Goal: Task Accomplishment & Management: Manage account settings

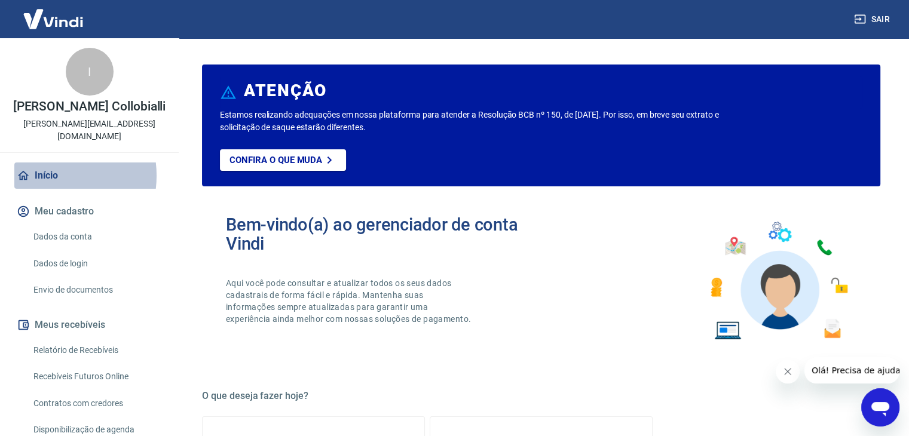
click at [44, 163] on link "Início" at bounding box center [89, 176] width 150 height 26
click at [51, 166] on link "Início" at bounding box center [89, 176] width 150 height 26
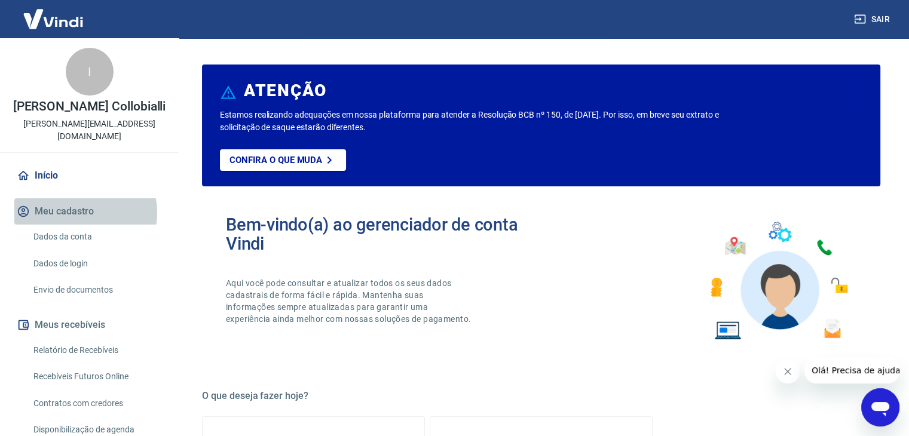
click at [75, 200] on button "Meu cadastro" at bounding box center [89, 211] width 150 height 26
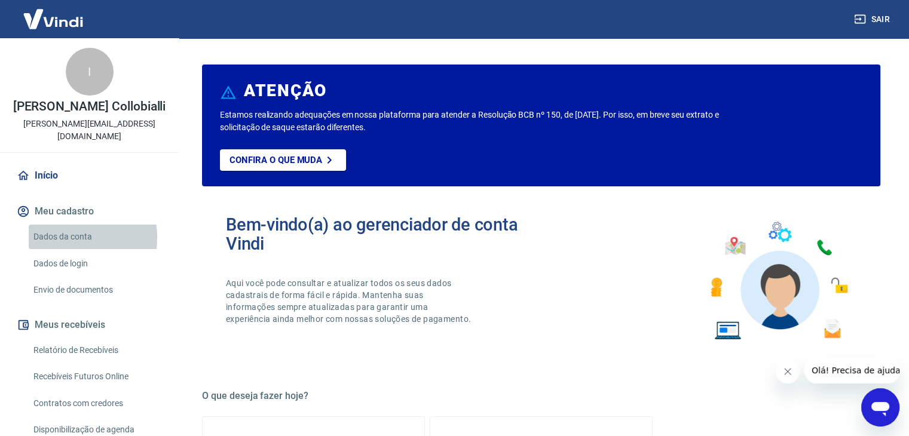
click at [63, 225] on link "Dados da conta" at bounding box center [97, 237] width 136 height 25
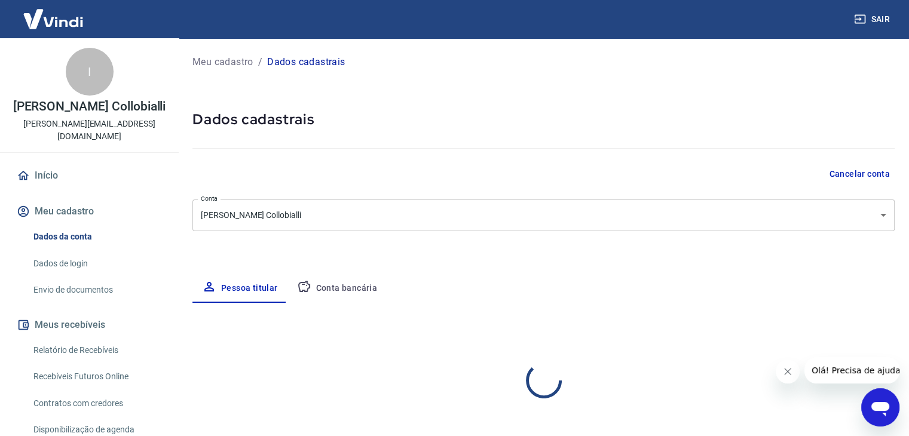
select select "SP"
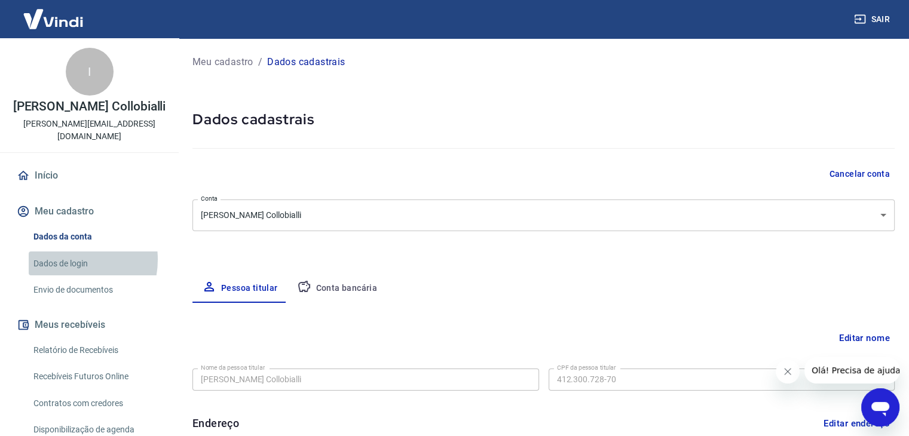
click at [65, 252] on link "Dados de login" at bounding box center [97, 264] width 136 height 25
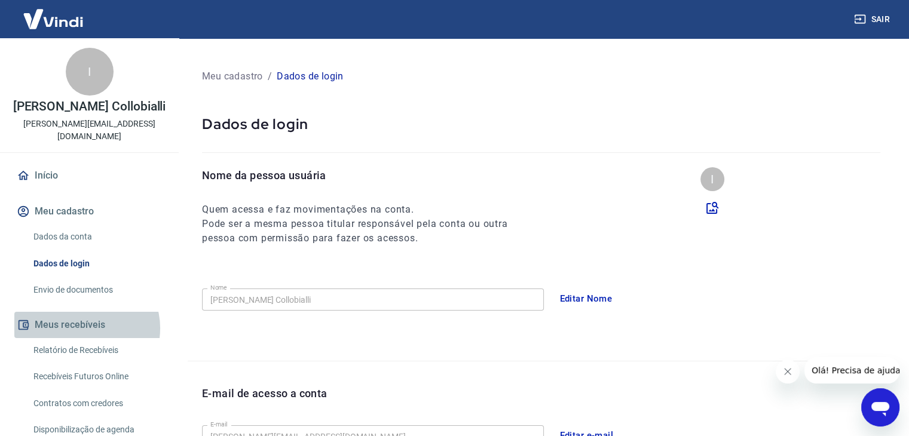
click at [86, 316] on button "Meus recebíveis" at bounding box center [89, 325] width 150 height 26
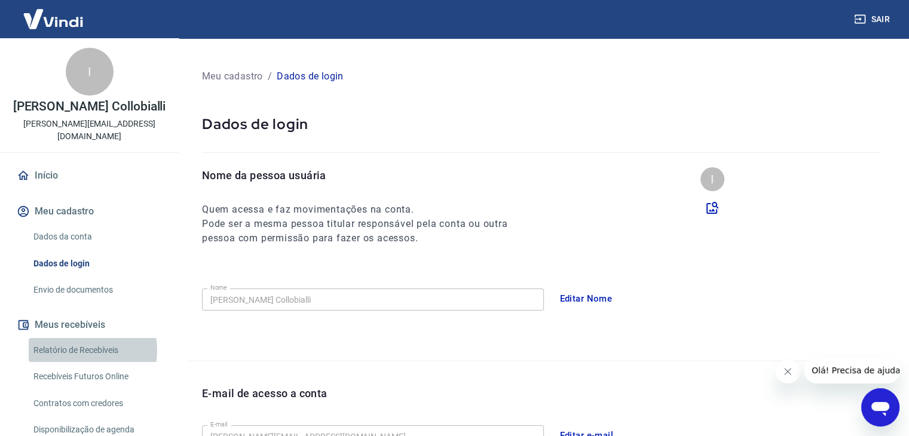
click at [80, 338] on link "Relatório de Recebíveis" at bounding box center [97, 350] width 136 height 25
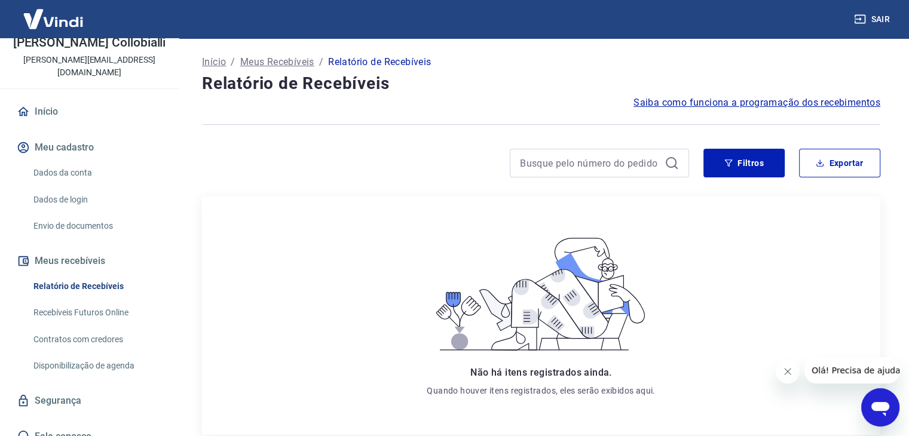
scroll to position [65, 0]
click at [98, 300] on link "Recebíveis Futuros Online" at bounding box center [97, 312] width 136 height 25
